Goal: Information Seeking & Learning: Check status

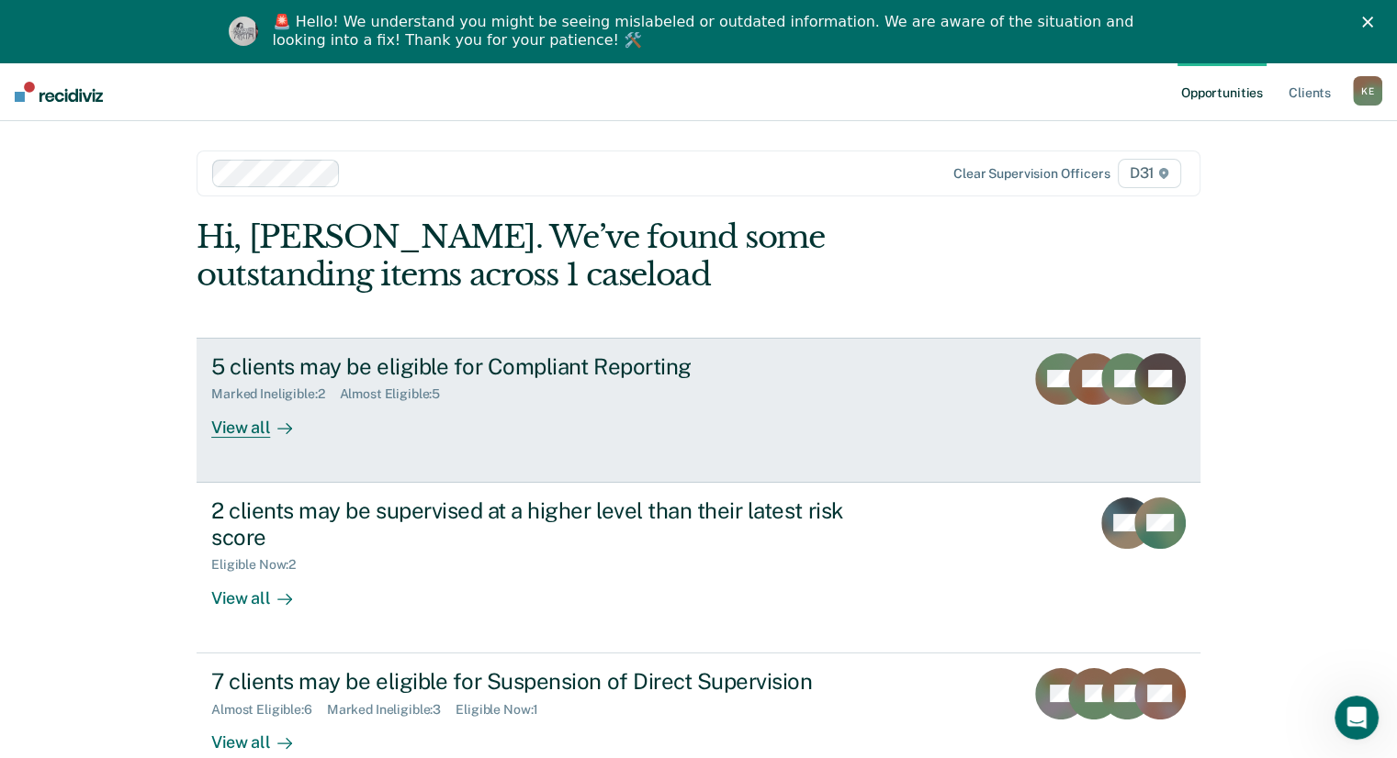
click at [230, 432] on div "View all" at bounding box center [262, 420] width 103 height 36
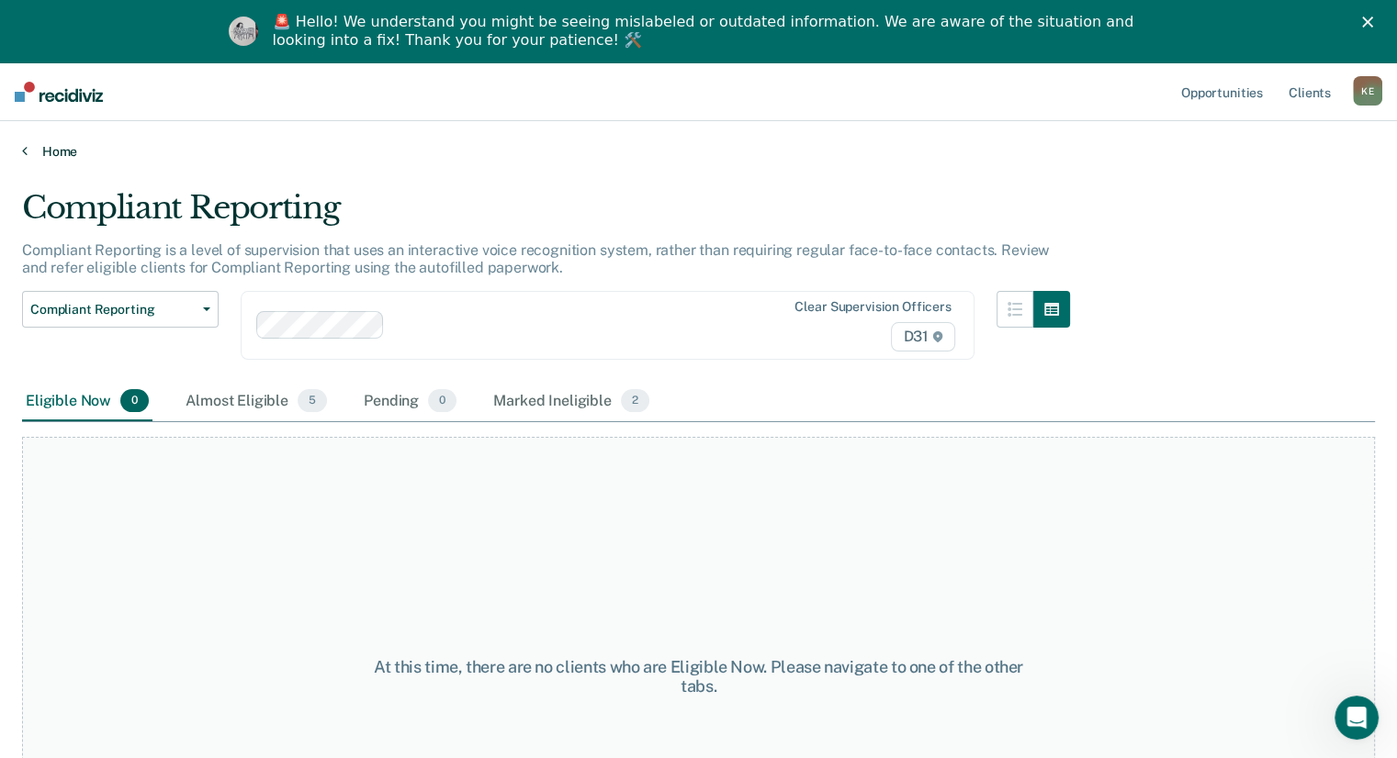
click at [48, 146] on link "Home" at bounding box center [698, 151] width 1352 height 17
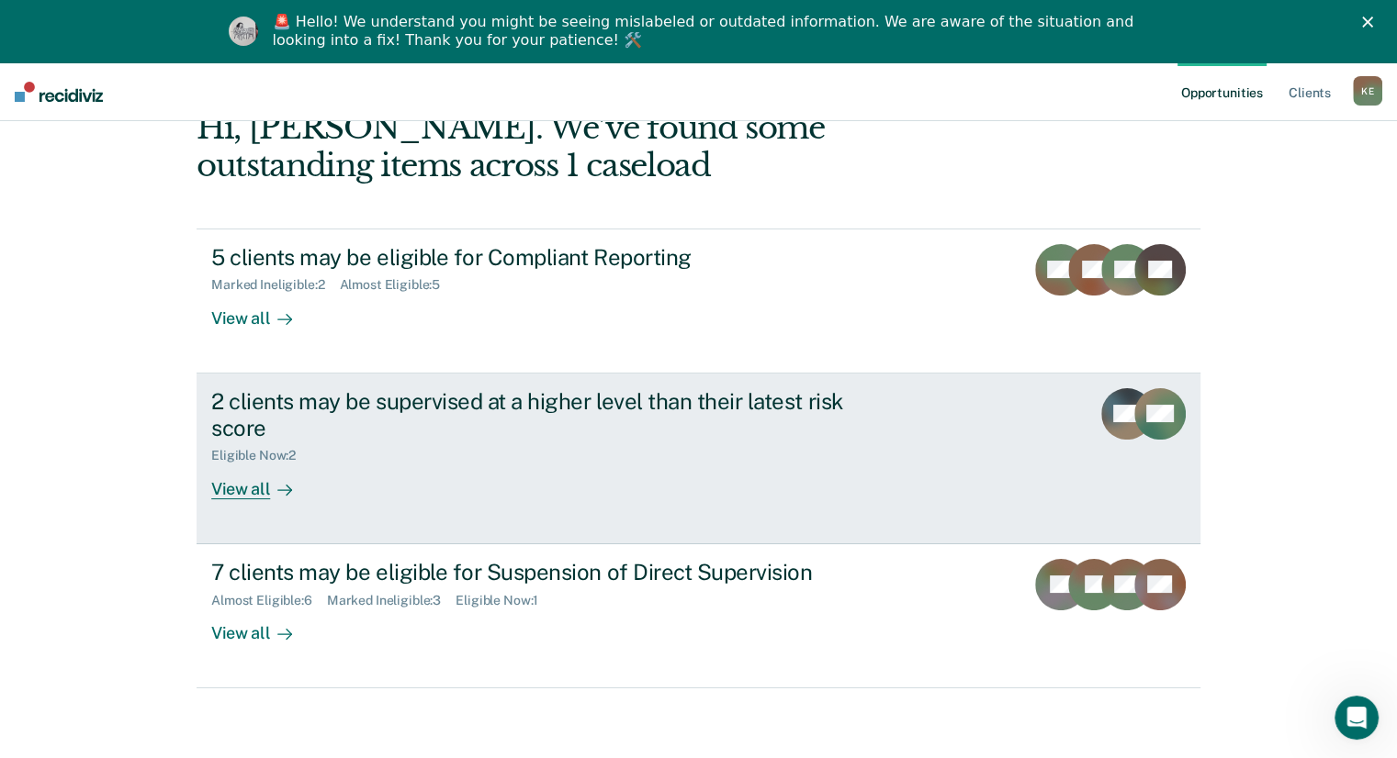
scroll to position [112, 0]
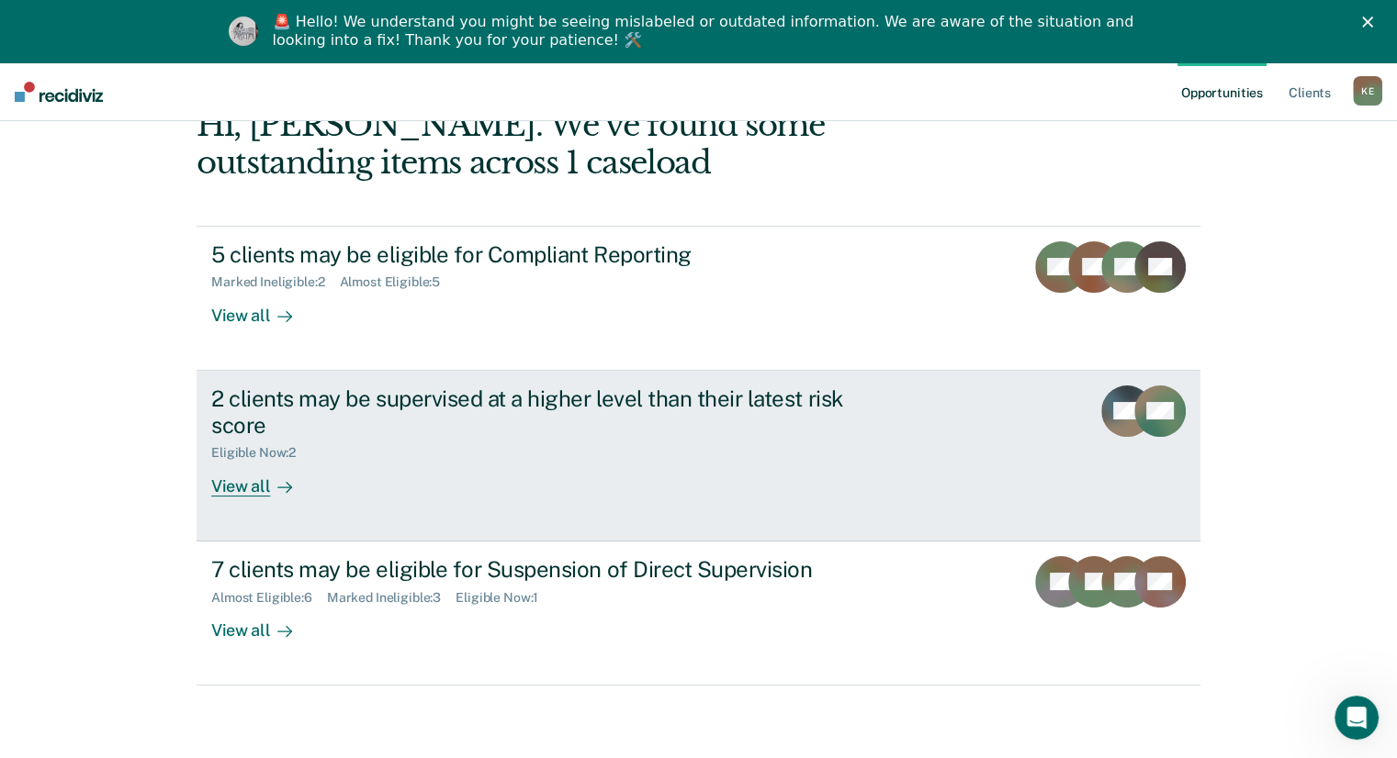
click at [248, 488] on div "View all" at bounding box center [262, 479] width 103 height 36
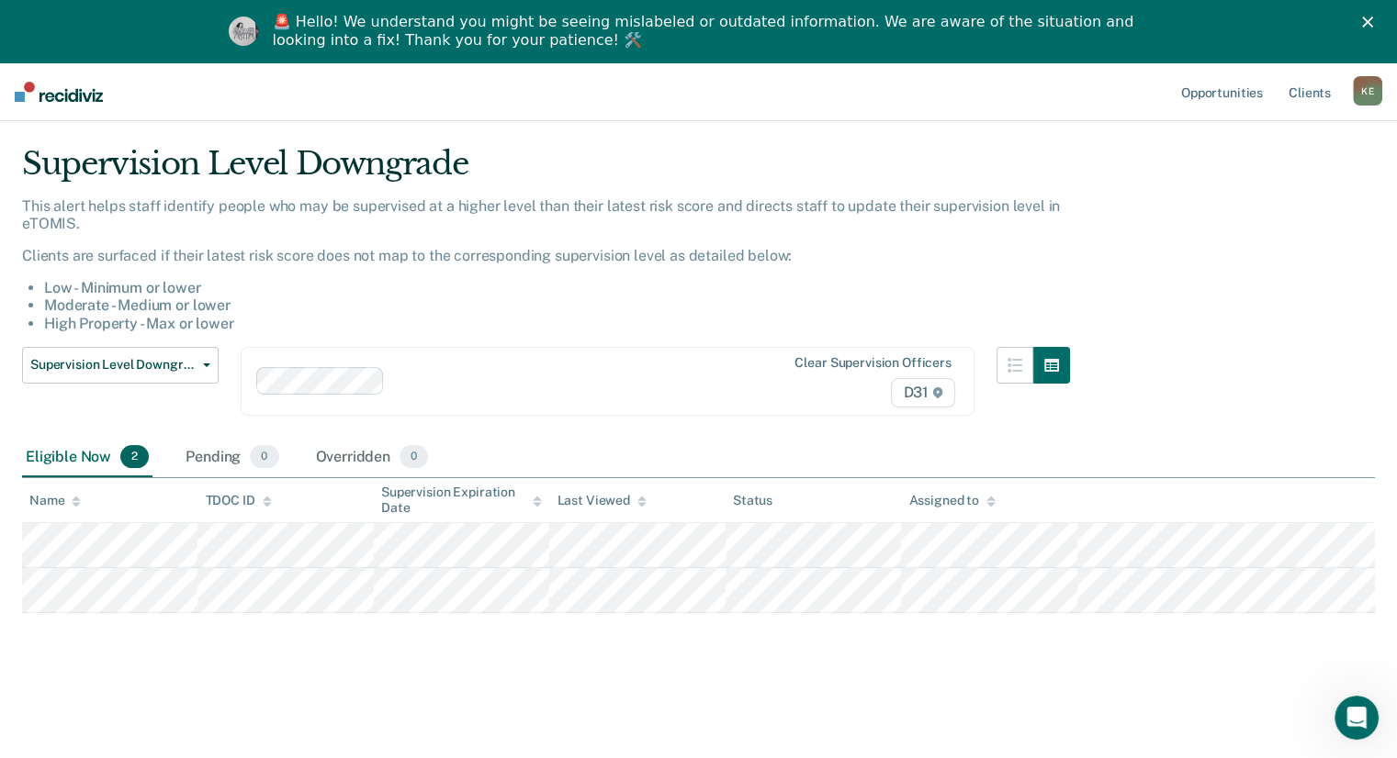
scroll to position [62, 0]
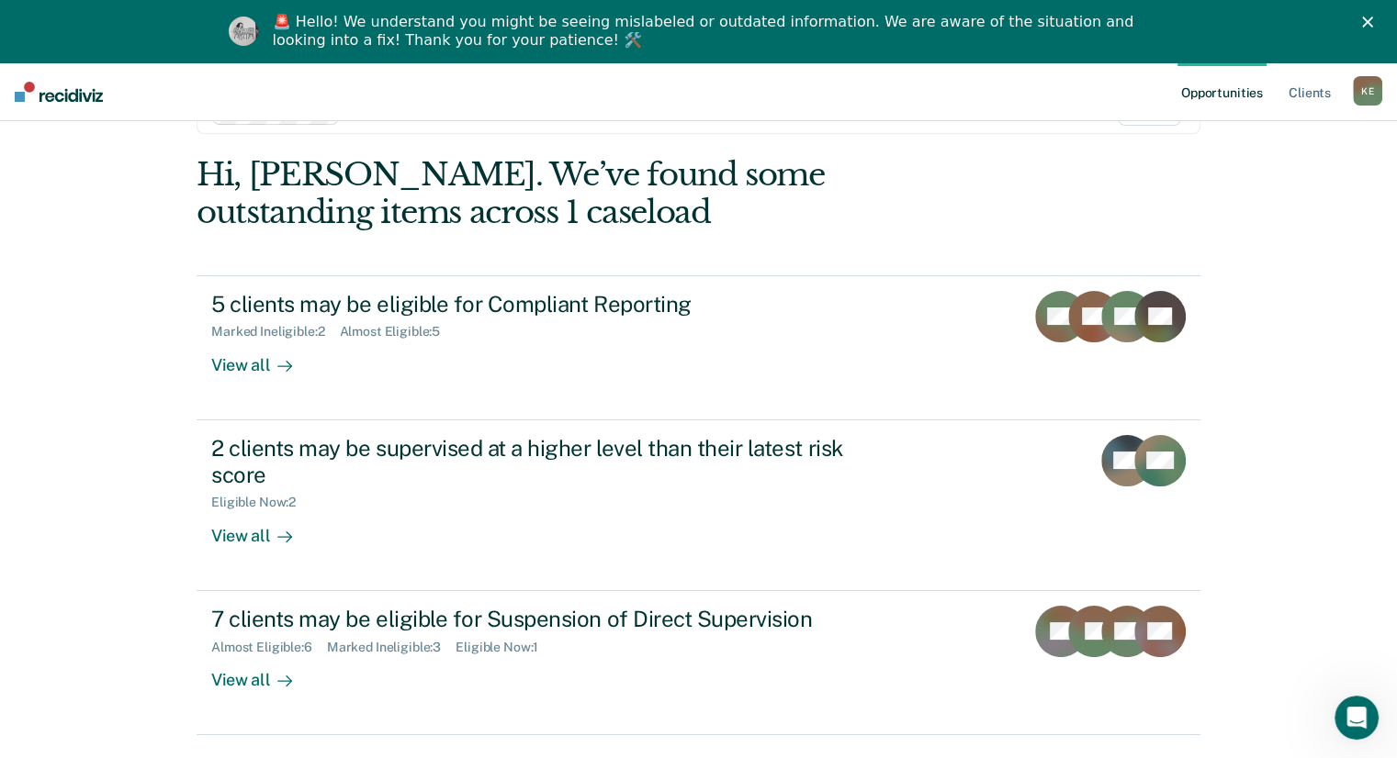
scroll to position [112, 0]
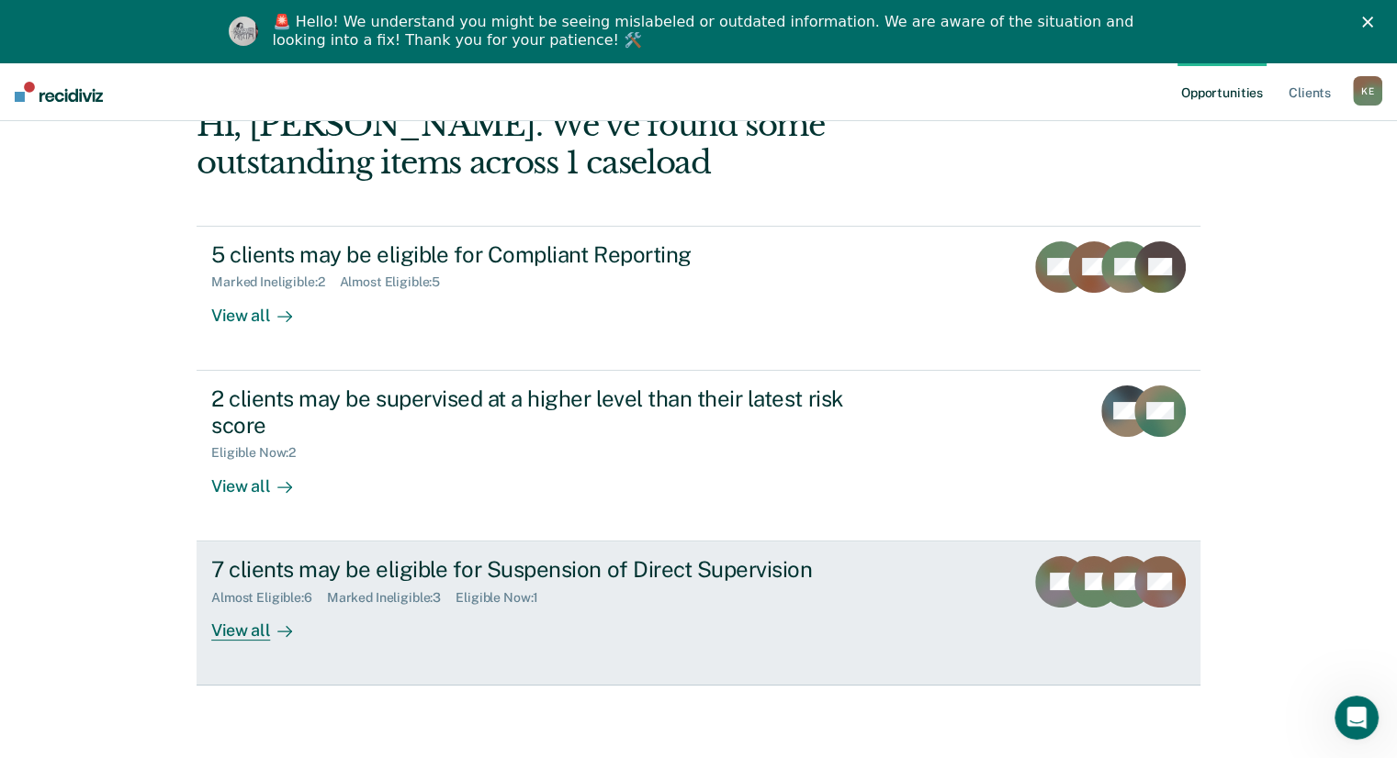
click at [240, 640] on link "7 clients may be eligible for Suspension of Direct Supervision Almost Eligible …" at bounding box center [698, 614] width 1004 height 144
